Goal: Task Accomplishment & Management: Complete application form

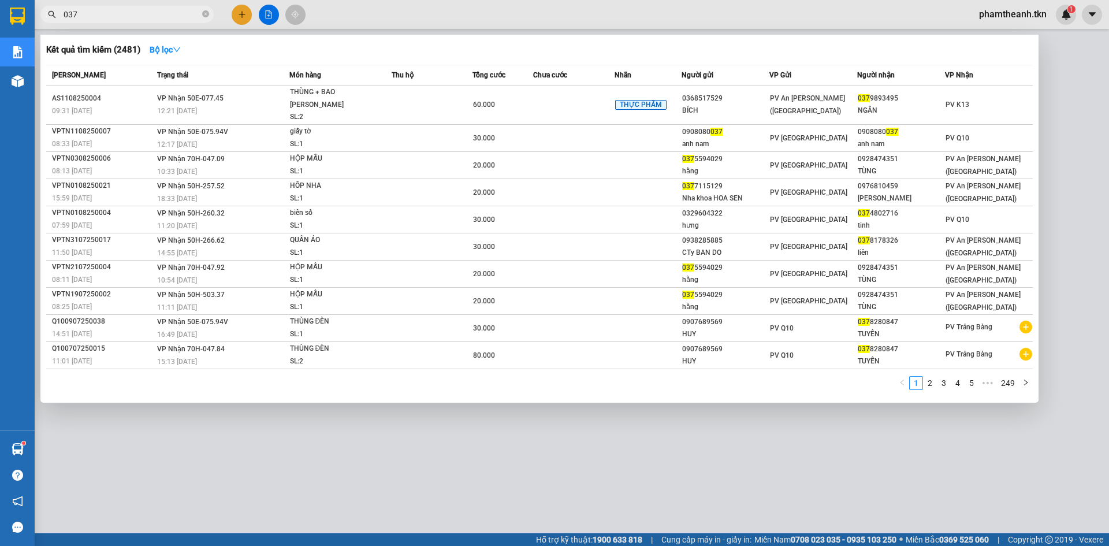
click at [361, 485] on div at bounding box center [554, 273] width 1109 height 546
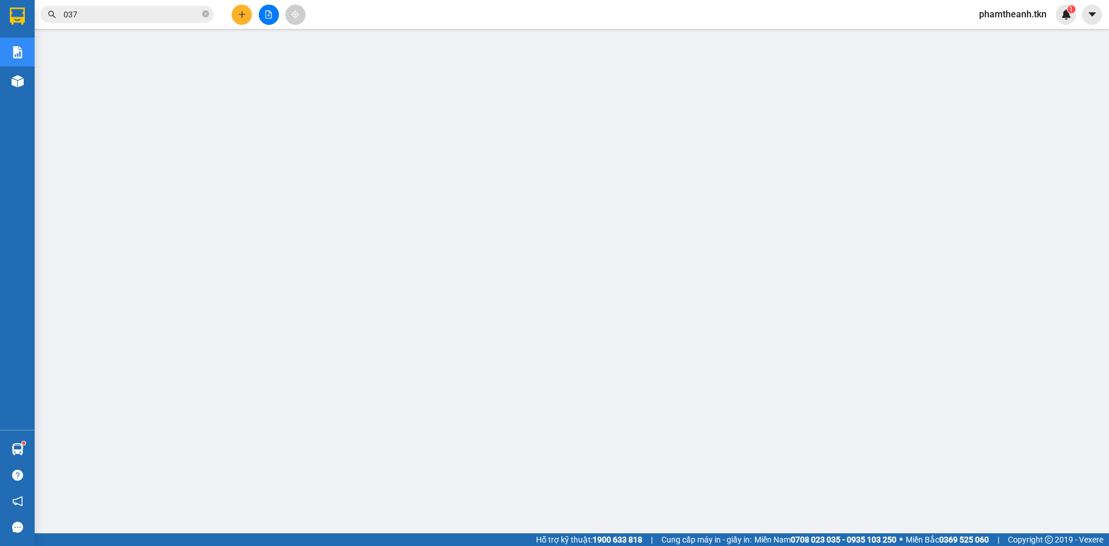
click at [356, 13] on div "Kết quả [PERSON_NAME] ( 2481 ) Bộ lọc Mã ĐH Trạng thái Món hàng Thu hộ Tổng [PE…" at bounding box center [554, 14] width 1109 height 29
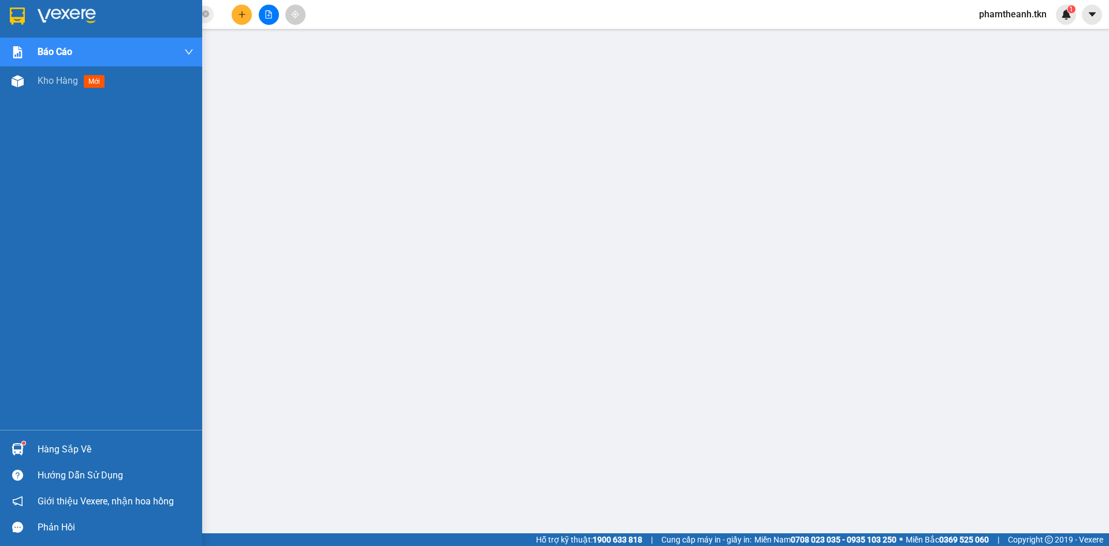
click at [19, 450] on img at bounding box center [18, 449] width 12 height 12
click at [20, 14] on img at bounding box center [17, 16] width 15 height 17
click at [61, 3] on div at bounding box center [101, 19] width 202 height 38
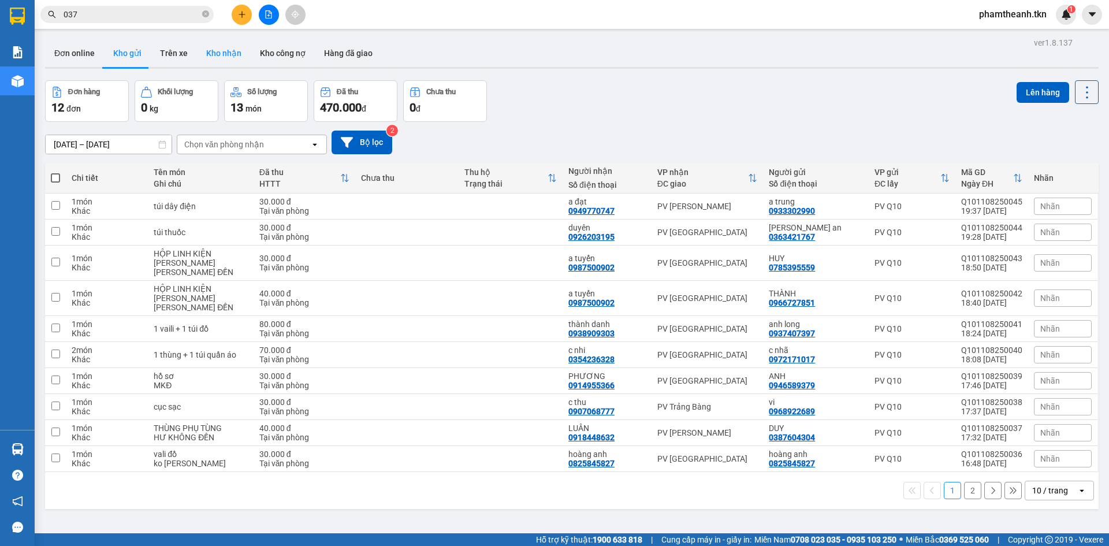
click at [229, 51] on button "Kho nhận" at bounding box center [224, 53] width 54 height 28
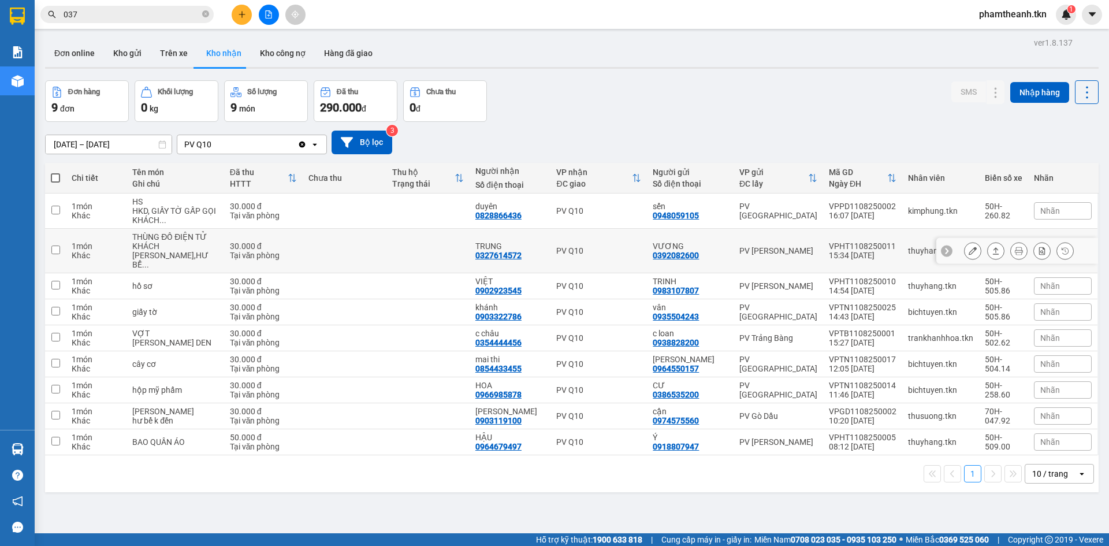
scroll to position [53, 0]
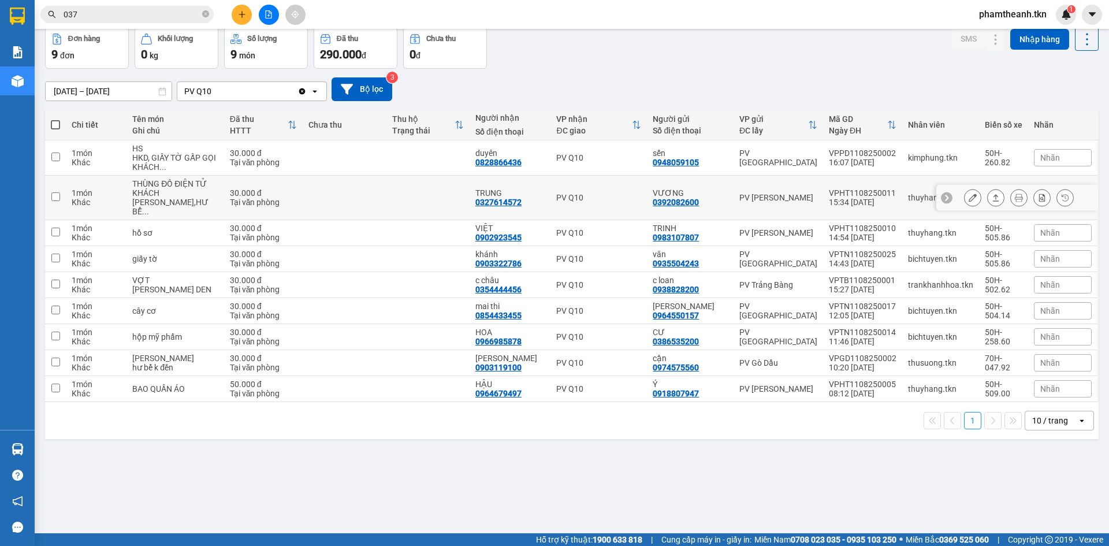
click at [992, 194] on icon at bounding box center [996, 198] width 8 height 8
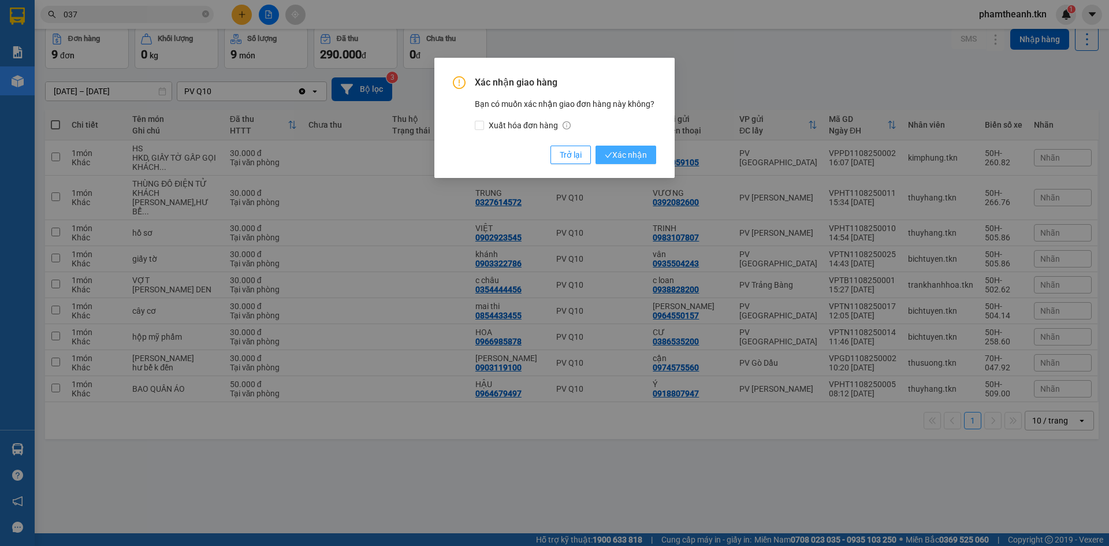
click at [637, 151] on span "Xác nhận" at bounding box center [626, 154] width 42 height 13
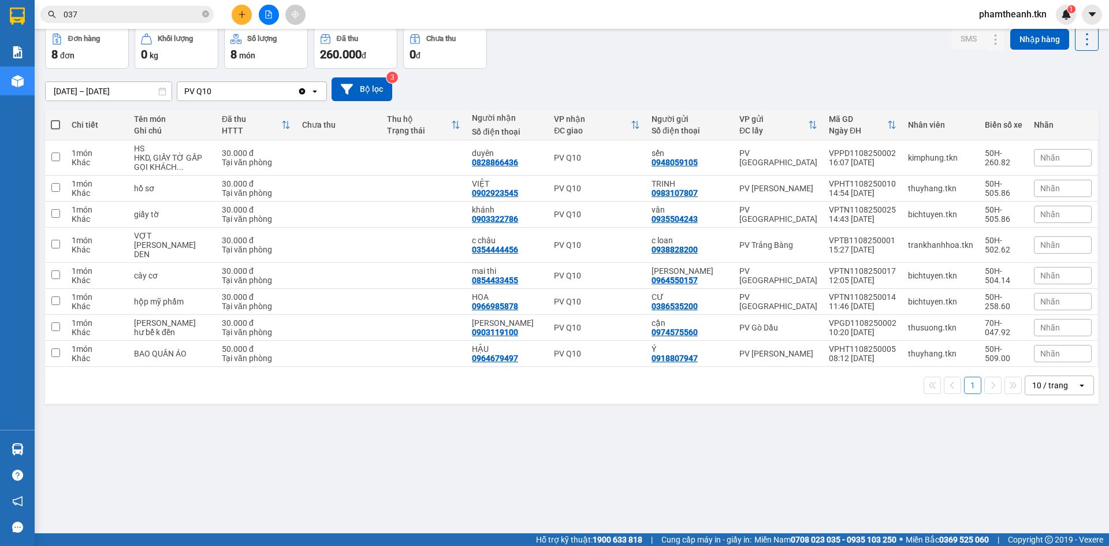
drag, startPoint x: 637, startPoint y: 151, endPoint x: 898, endPoint y: 2, distance: 299.9
click at [638, 143] on td "PV Q10" at bounding box center [597, 157] width 98 height 35
checkbox input "true"
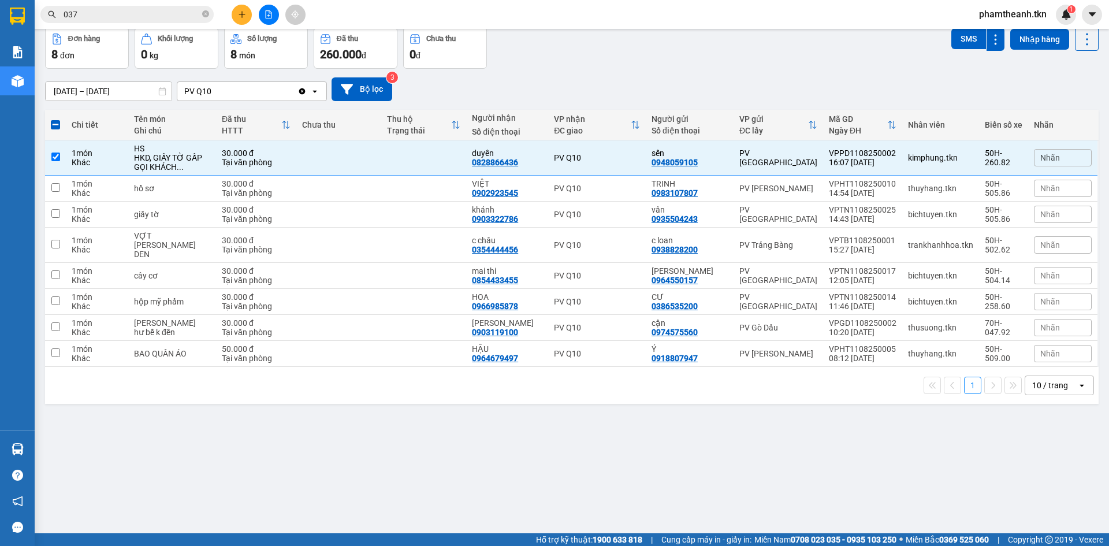
click at [251, 11] on button at bounding box center [242, 15] width 20 height 20
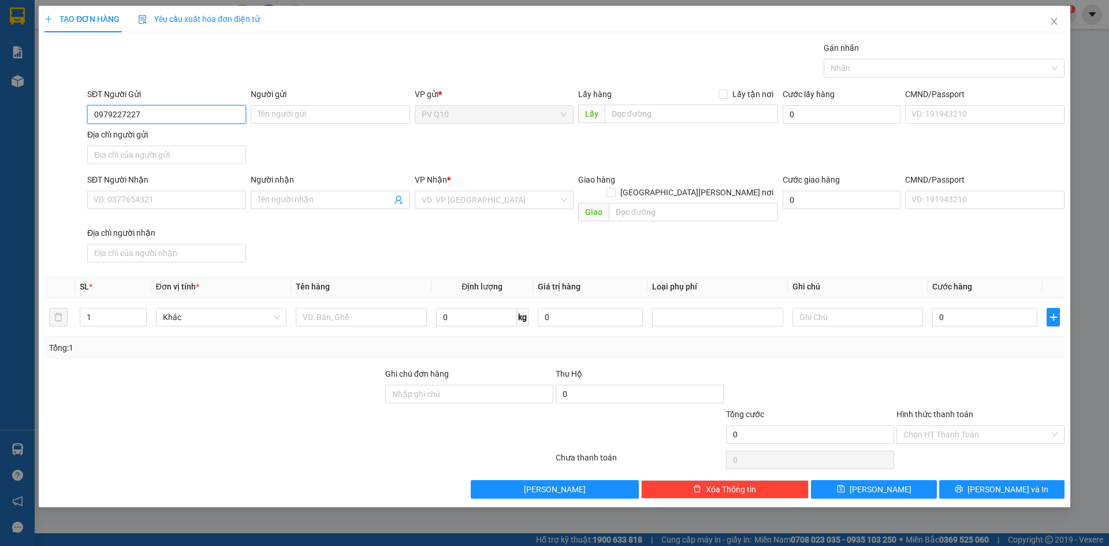
type input "0979227227"
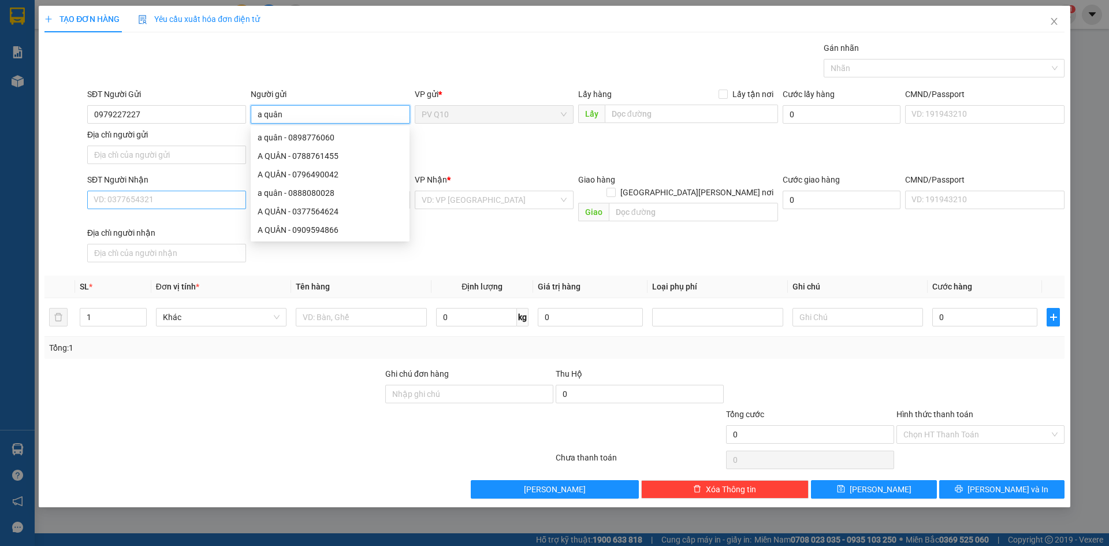
type input "a quân"
click at [168, 205] on input "SĐT Người Nhận" at bounding box center [166, 200] width 159 height 18
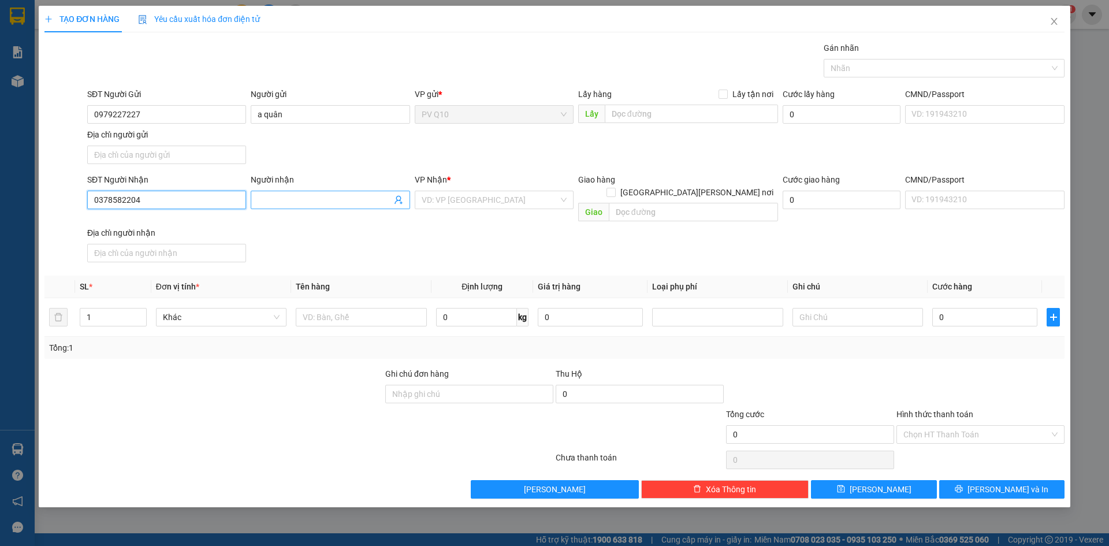
type input "0378582204"
click at [308, 205] on input "Người nhận" at bounding box center [324, 200] width 133 height 13
type input "a hào"
click at [506, 202] on input "search" at bounding box center [490, 199] width 137 height 17
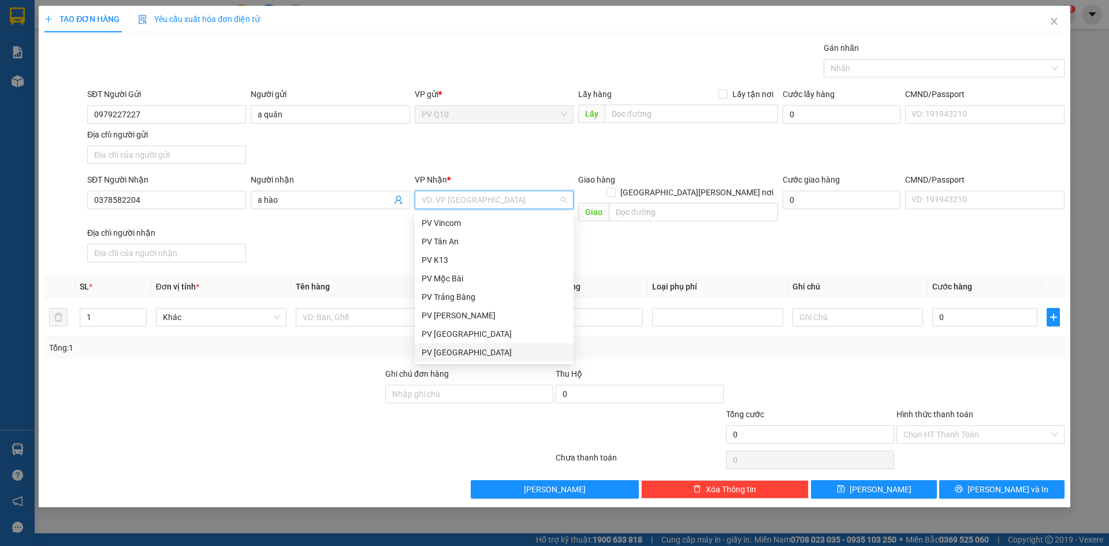
click at [450, 348] on div "PV [GEOGRAPHIC_DATA]" at bounding box center [494, 352] width 145 height 13
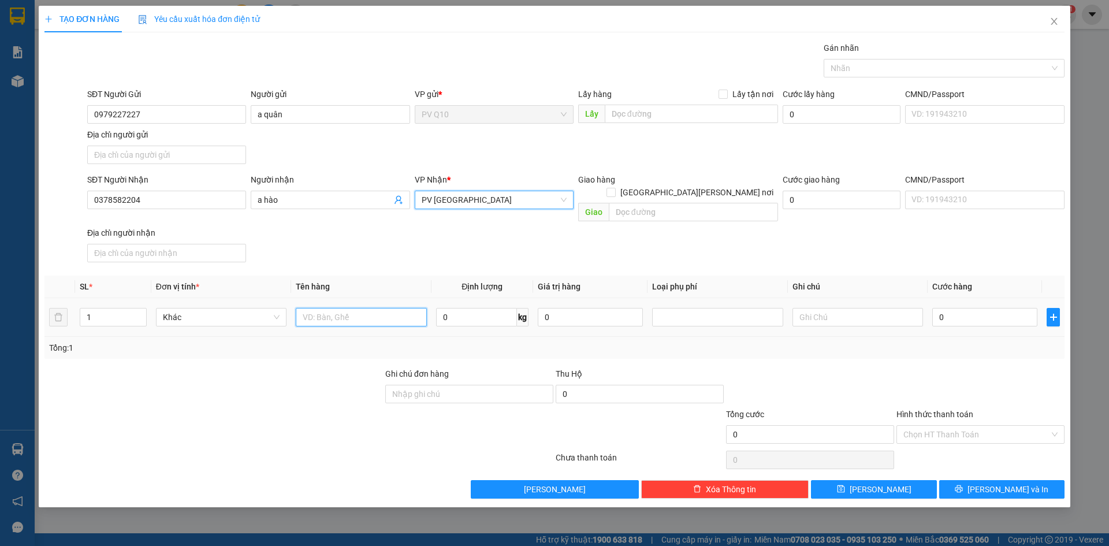
click at [351, 310] on input "text" at bounding box center [361, 317] width 131 height 18
type input "thùng điêjn tử"
click at [1009, 317] on td "0" at bounding box center [985, 317] width 114 height 39
click at [1000, 311] on input "0" at bounding box center [984, 317] width 105 height 18
type input "3"
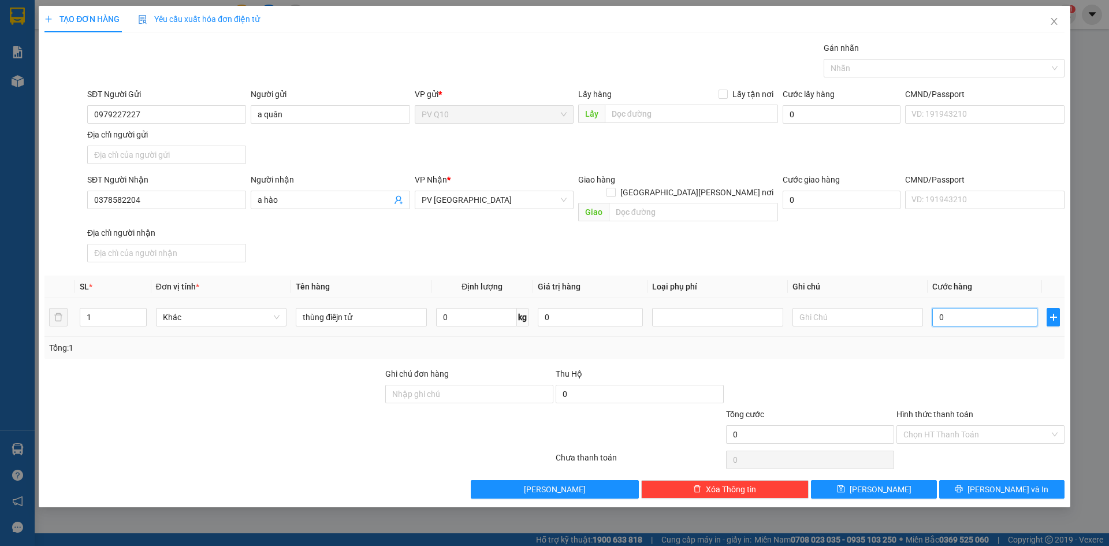
type input "3"
type input "30"
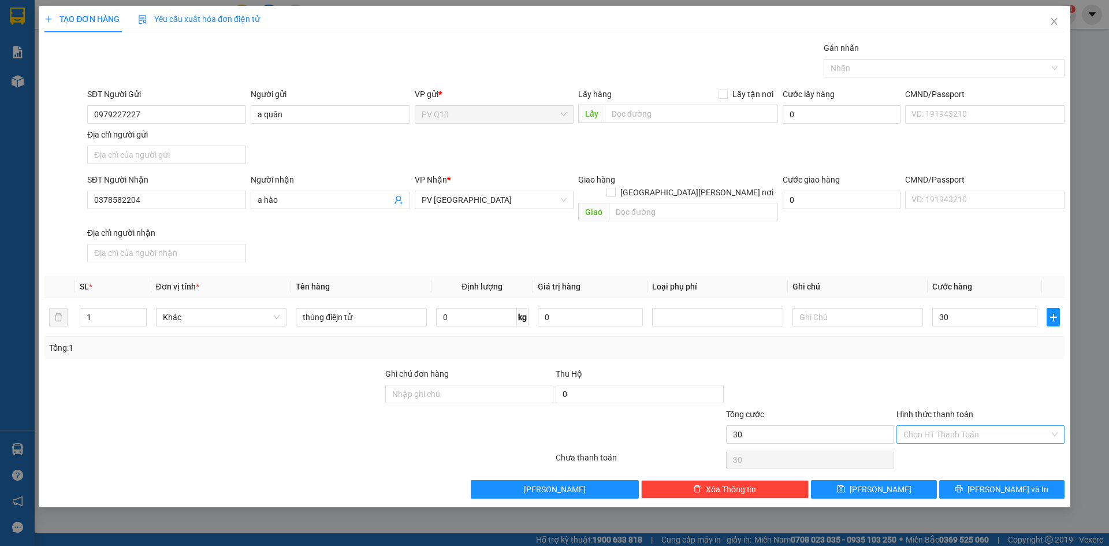
type input "30.000"
click at [990, 426] on input "Hình thức thanh toán" at bounding box center [977, 434] width 146 height 17
click at [991, 453] on div "Tại văn phòng" at bounding box center [981, 445] width 168 height 18
type input "0"
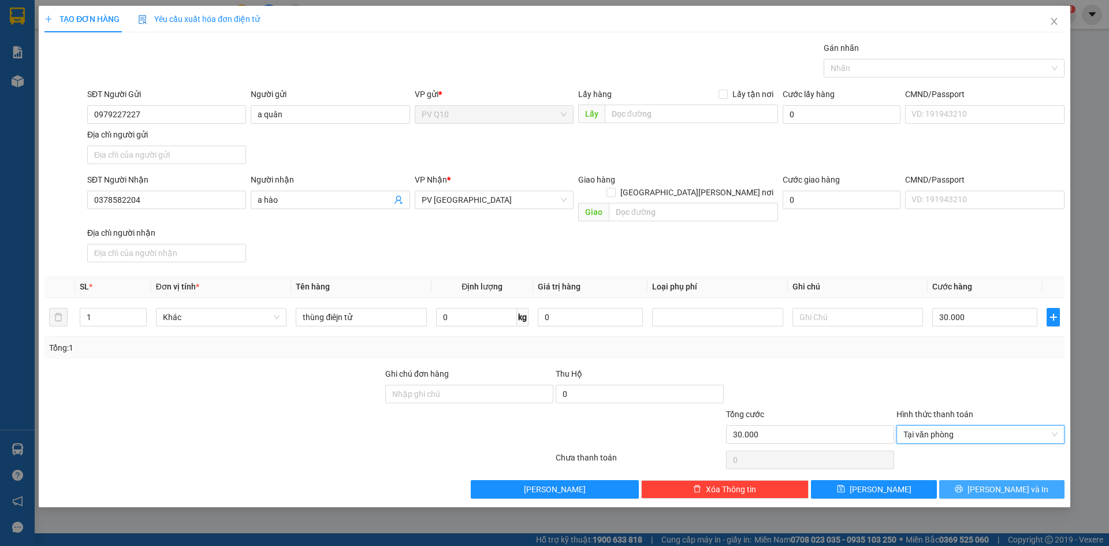
click at [997, 483] on span "[PERSON_NAME] và In" at bounding box center [1008, 489] width 81 height 13
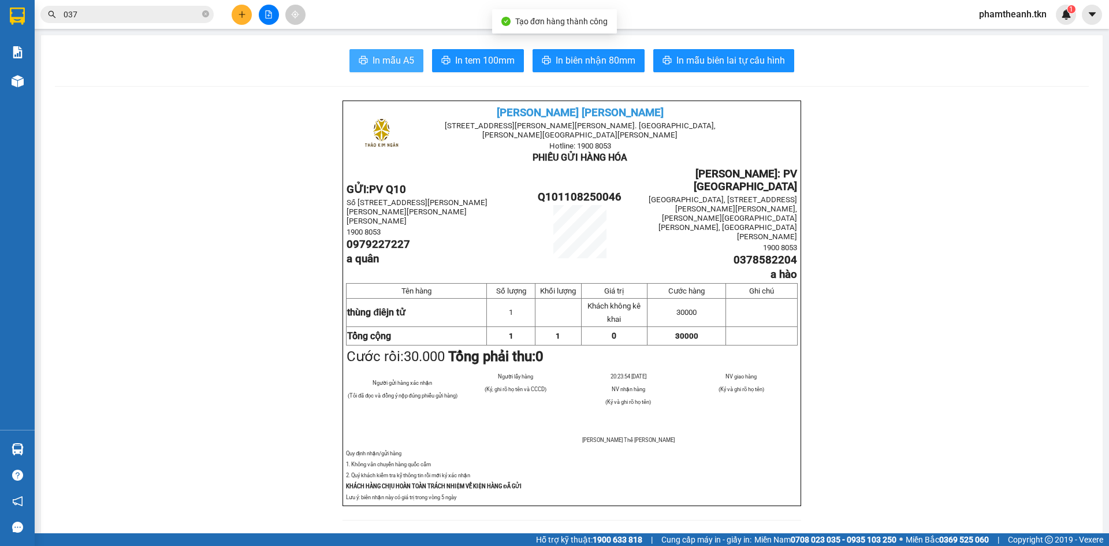
click at [367, 58] on button "In mẫu A5" at bounding box center [387, 60] width 74 height 23
